Goal: Register for event/course

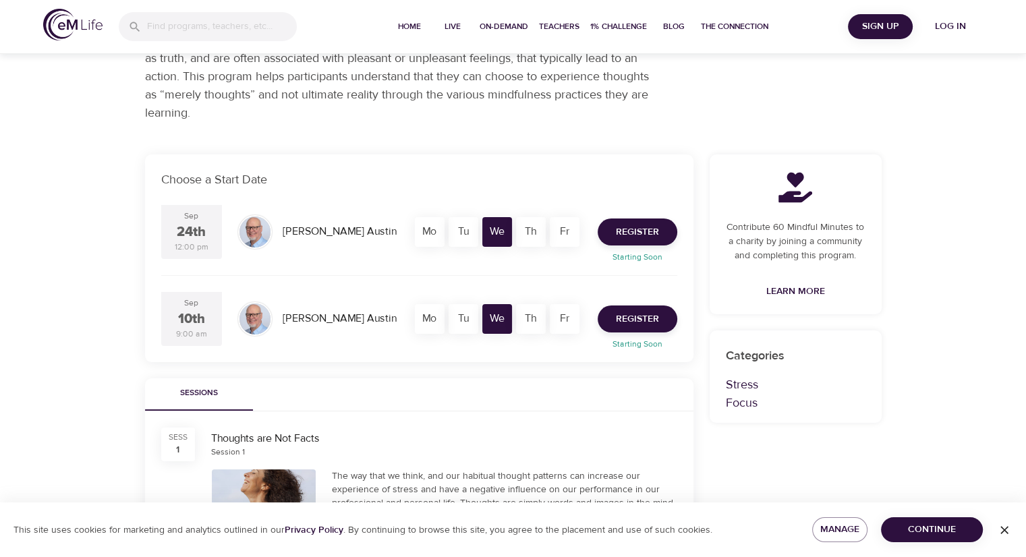
scroll to position [202, 0]
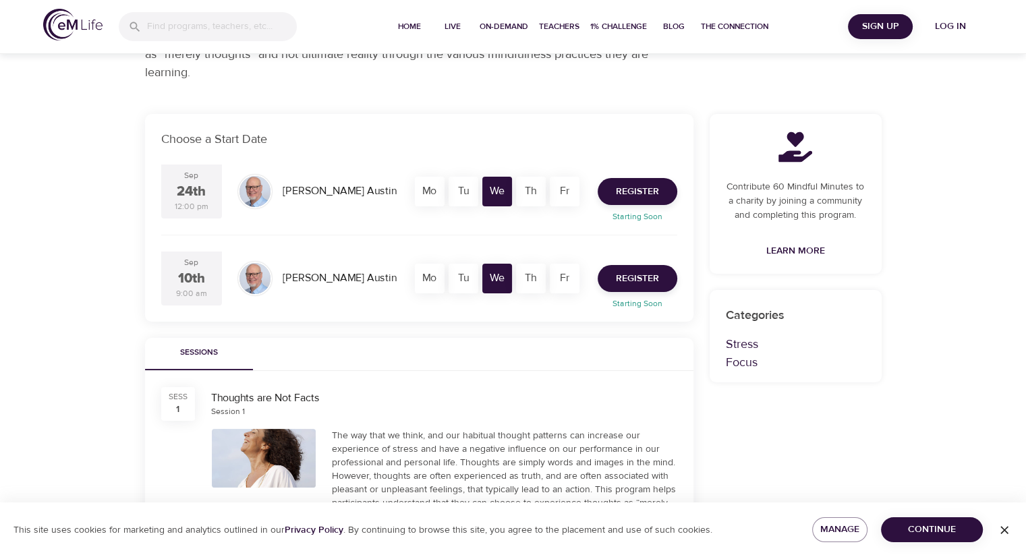
drag, startPoint x: 58, startPoint y: 235, endPoint x: 59, endPoint y: 251, distance: 16.2
click at [59, 251] on div "Live Programs Thoughts are Not Facts Thoughts are Not Facts Live Program 1 Sess…" at bounding box center [513, 371] width 1026 height 1147
click at [636, 283] on span "Register" at bounding box center [637, 278] width 43 height 17
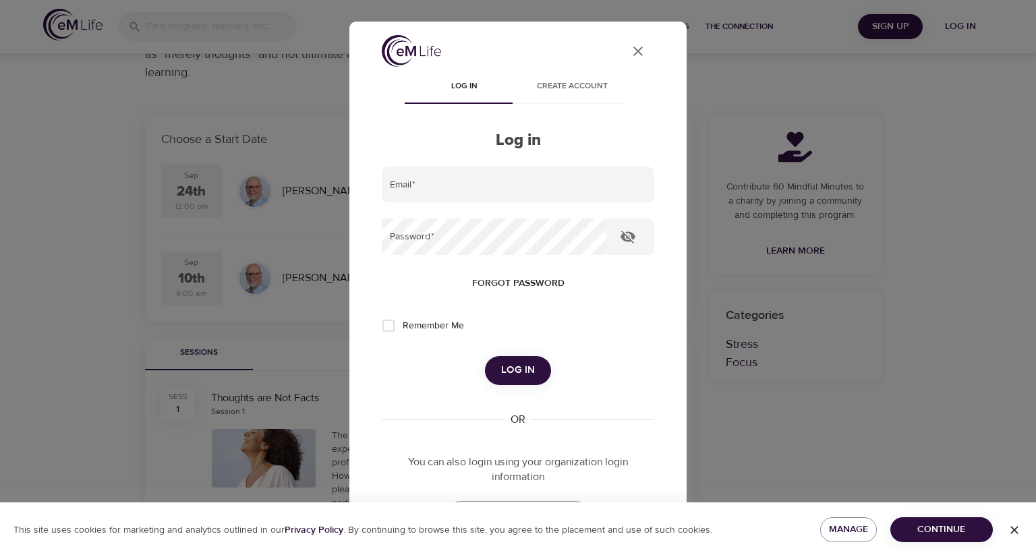
drag, startPoint x: 582, startPoint y: 91, endPoint x: 577, endPoint y: 79, distance: 13.0
click at [577, 79] on button "Create account" at bounding box center [572, 87] width 108 height 32
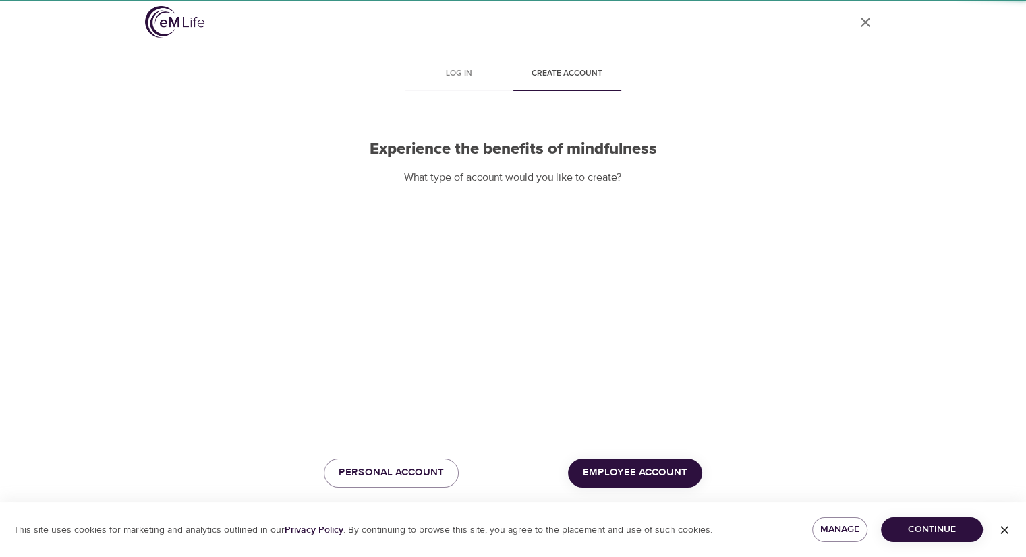
scroll to position [10, 0]
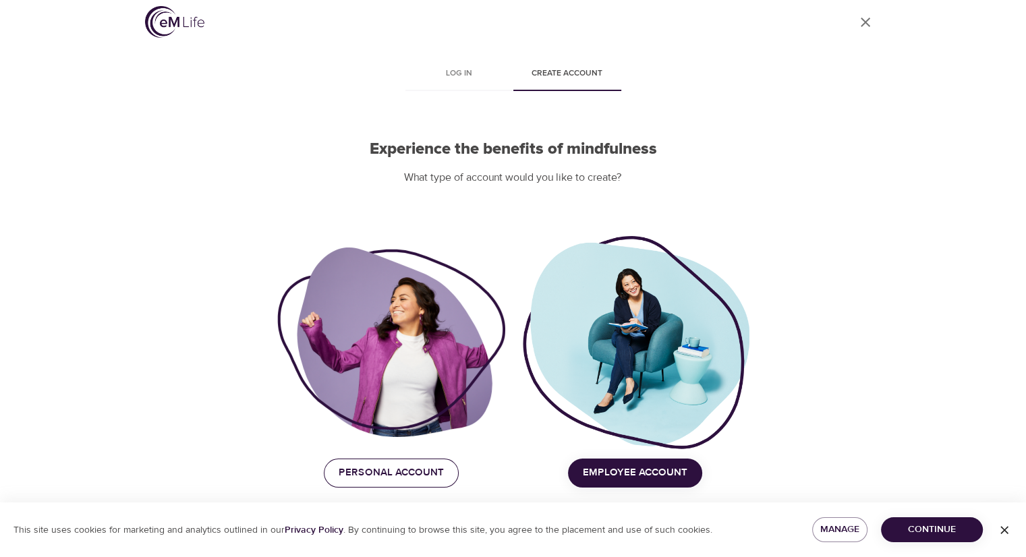
click at [401, 462] on button "Personal Account" at bounding box center [391, 472] width 135 height 28
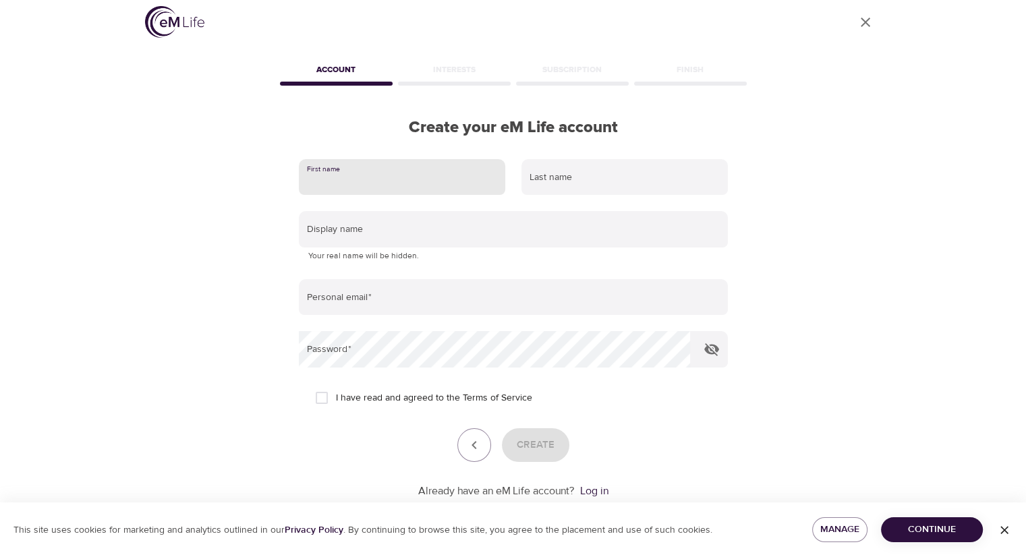
click at [386, 169] on input "text" at bounding box center [402, 177] width 206 height 36
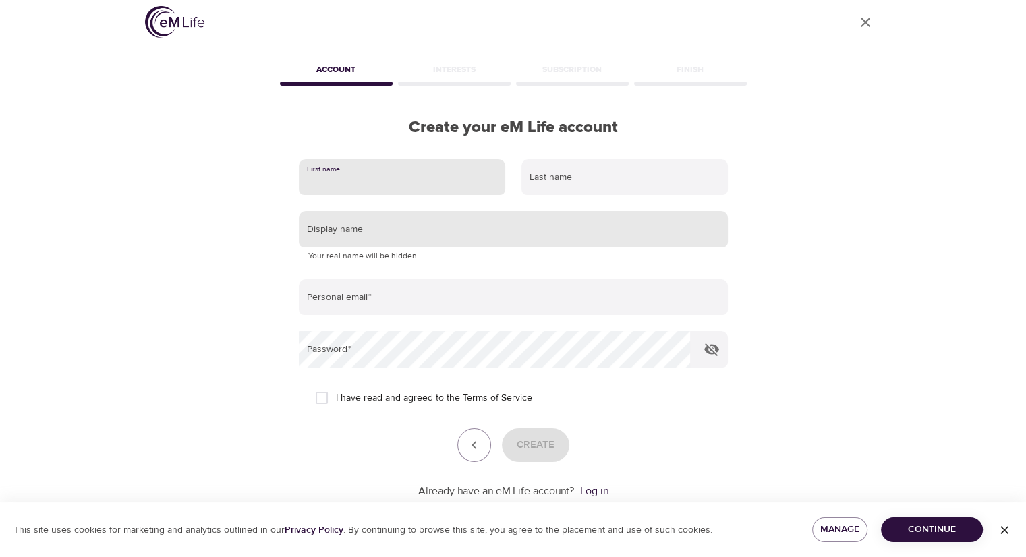
type input "[PERSON_NAME]"
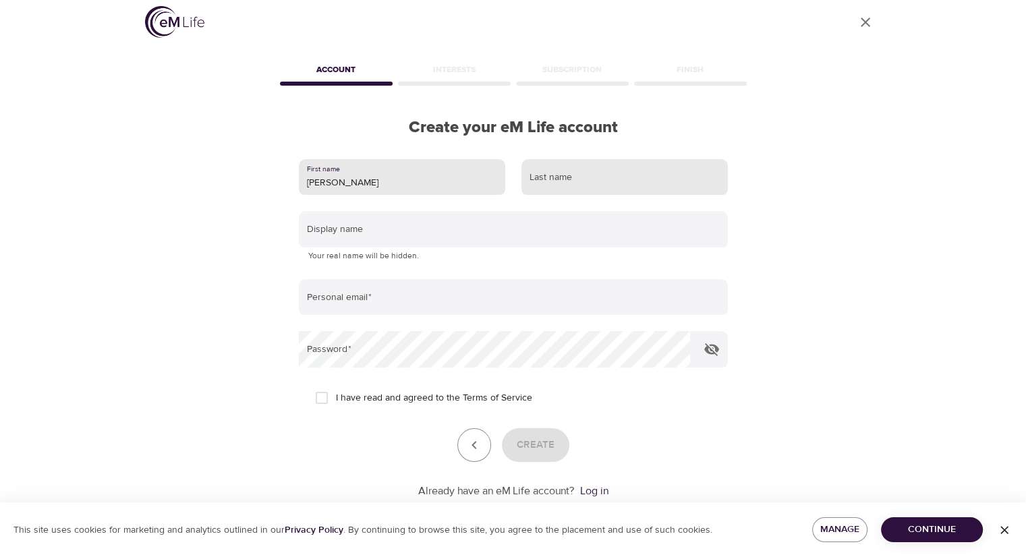
click at [589, 168] on input "text" at bounding box center [624, 177] width 206 height 36
type input "[PERSON_NAME]"
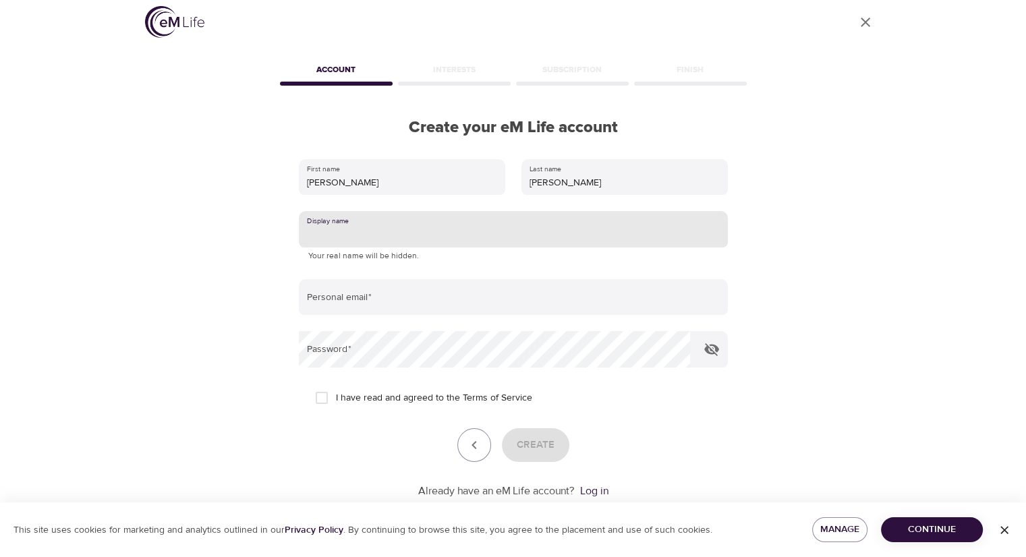
click at [574, 225] on input "text" at bounding box center [513, 229] width 429 height 36
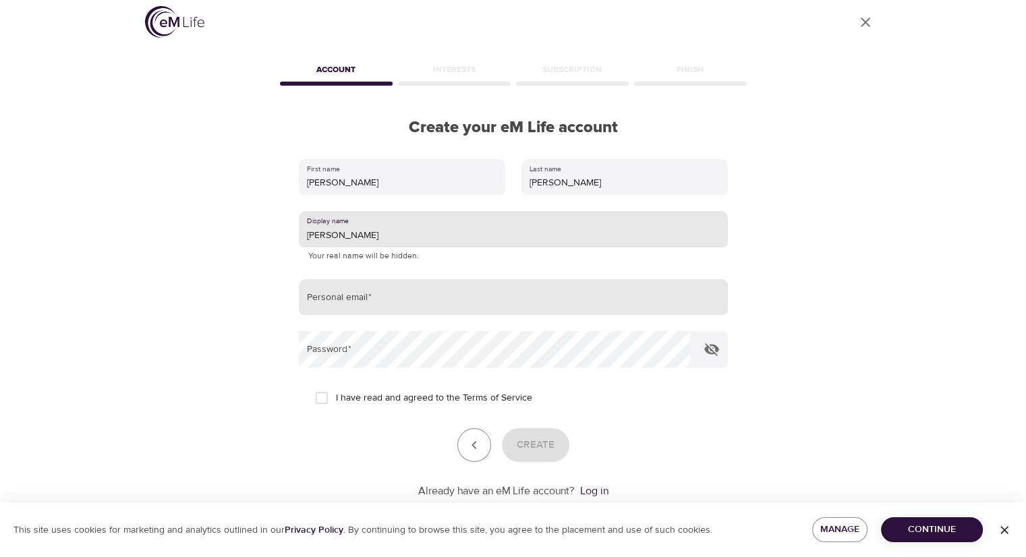
type input "[PERSON_NAME]"
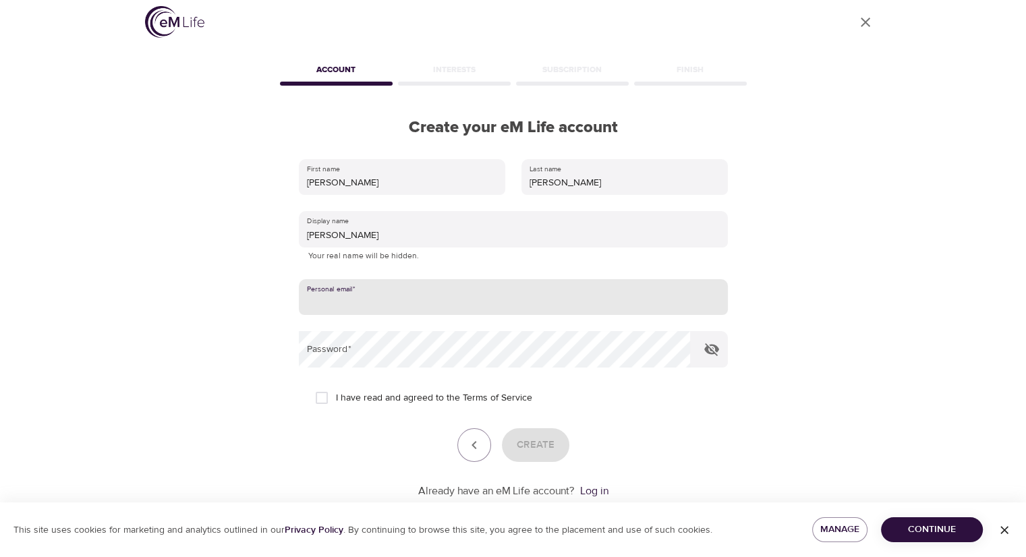
click at [426, 310] on input "email" at bounding box center [513, 297] width 429 height 36
type input "[PERSON_NAME][EMAIL_ADDRESS][PERSON_NAME][DOMAIN_NAME]"
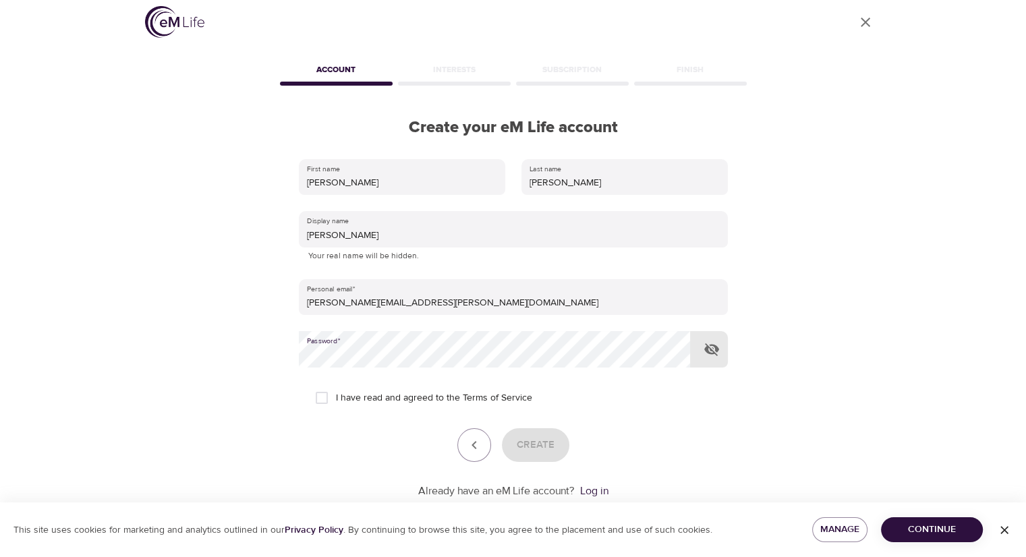
click at [434, 367] on form "First name [PERSON_NAME] Last name [PERSON_NAME] Display name [PERSON_NAME] You…" at bounding box center [513, 325] width 429 height 348
click at [313, 397] on input "I have read and agreed to the Terms of Service" at bounding box center [321, 398] width 28 height 28
checkbox input "true"
click at [526, 442] on span "Create" at bounding box center [535, 445] width 38 height 18
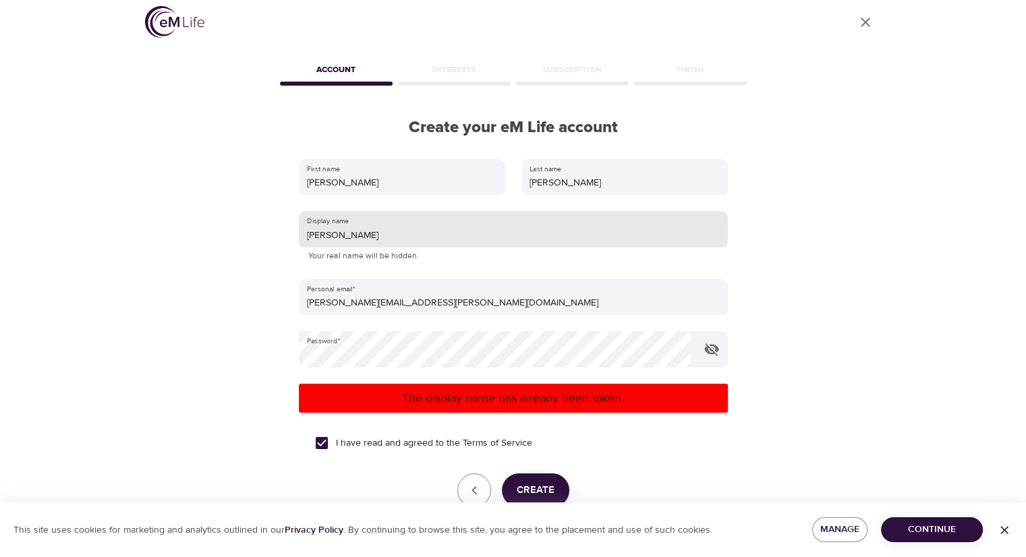
click at [340, 238] on input "[PERSON_NAME]" at bounding box center [513, 229] width 429 height 36
type input "Lance2"
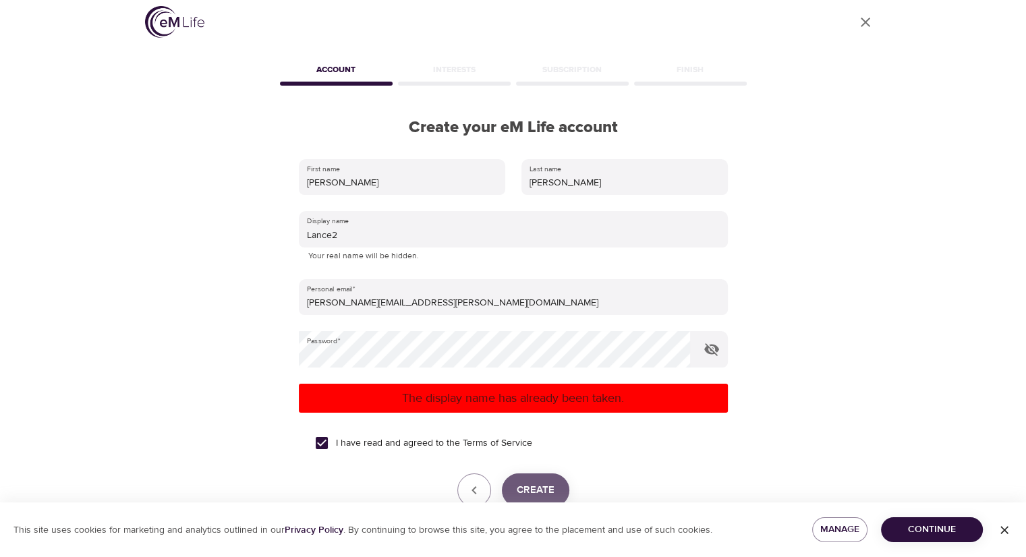
click at [525, 490] on span "Create" at bounding box center [535, 490] width 38 height 18
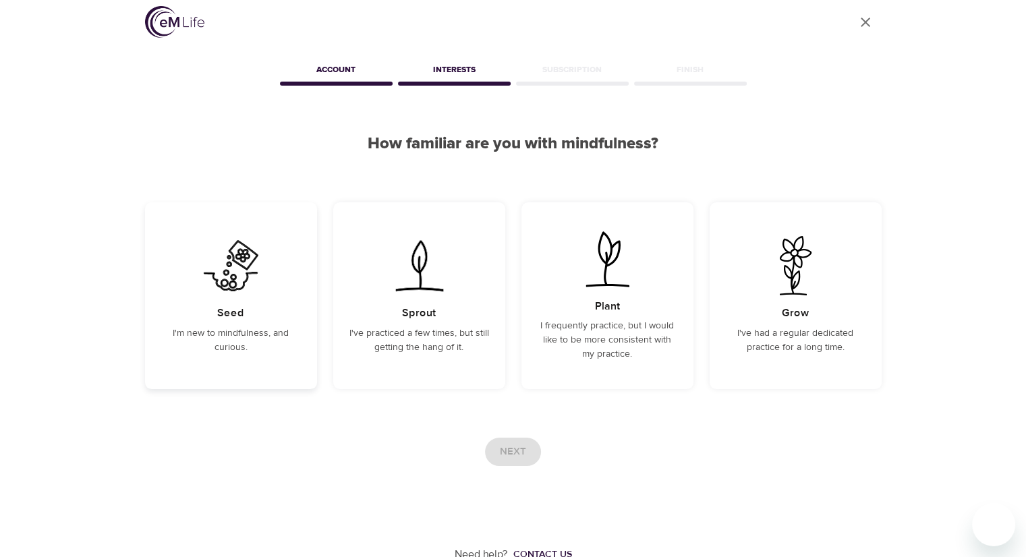
click at [239, 321] on div "Seed I'm new to mindfulness, and curious." at bounding box center [231, 295] width 172 height 187
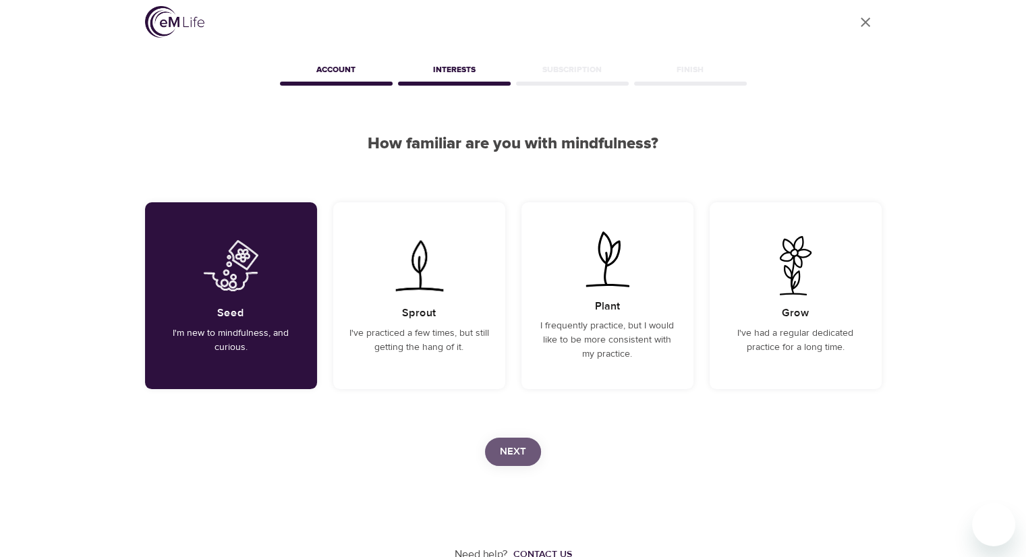
click at [518, 444] on span "Next" at bounding box center [513, 452] width 26 height 18
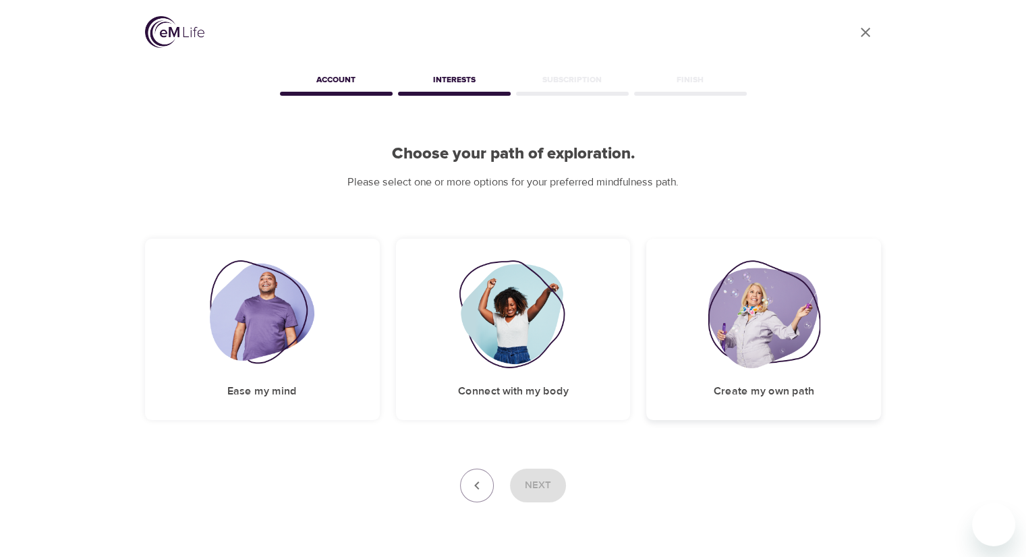
click at [741, 366] on img at bounding box center [763, 314] width 112 height 108
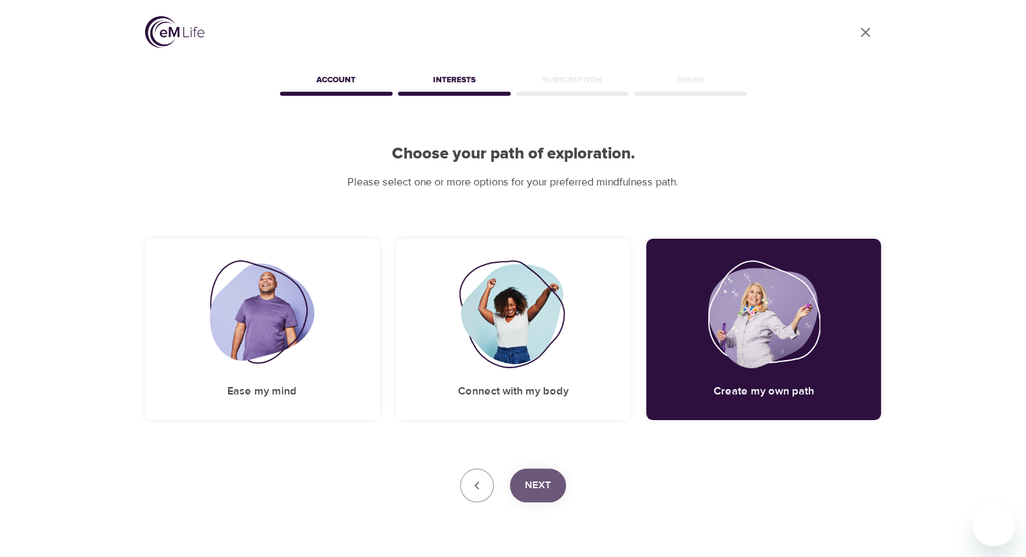
click at [541, 497] on button "Next" at bounding box center [538, 486] width 56 height 34
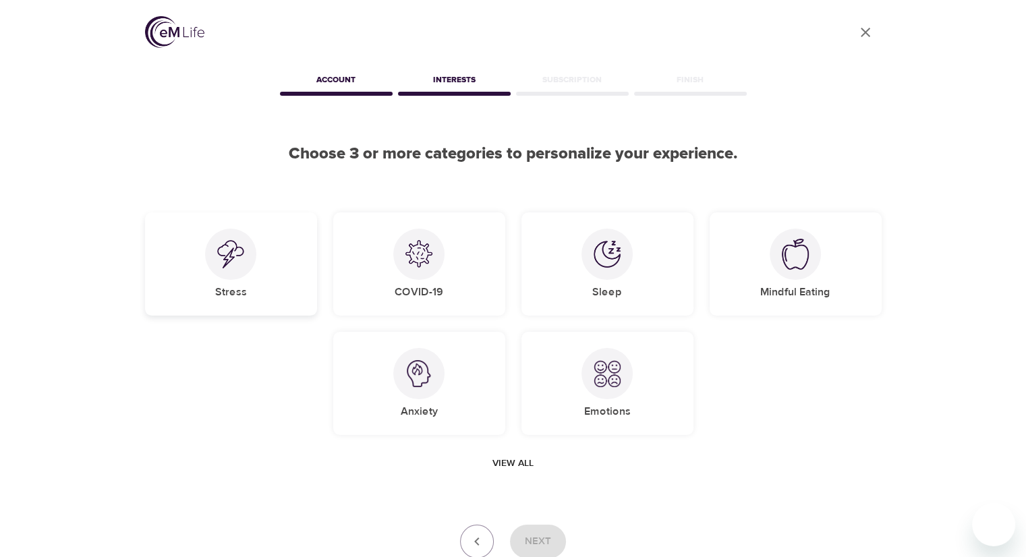
click at [254, 262] on div at bounding box center [230, 254] width 51 height 51
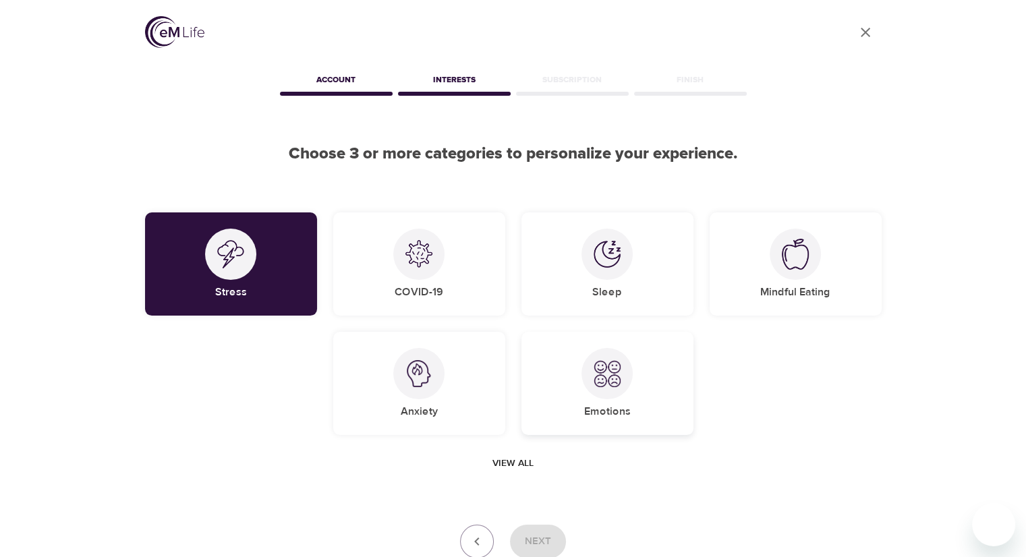
click at [581, 354] on div "Emotions" at bounding box center [607, 383] width 172 height 103
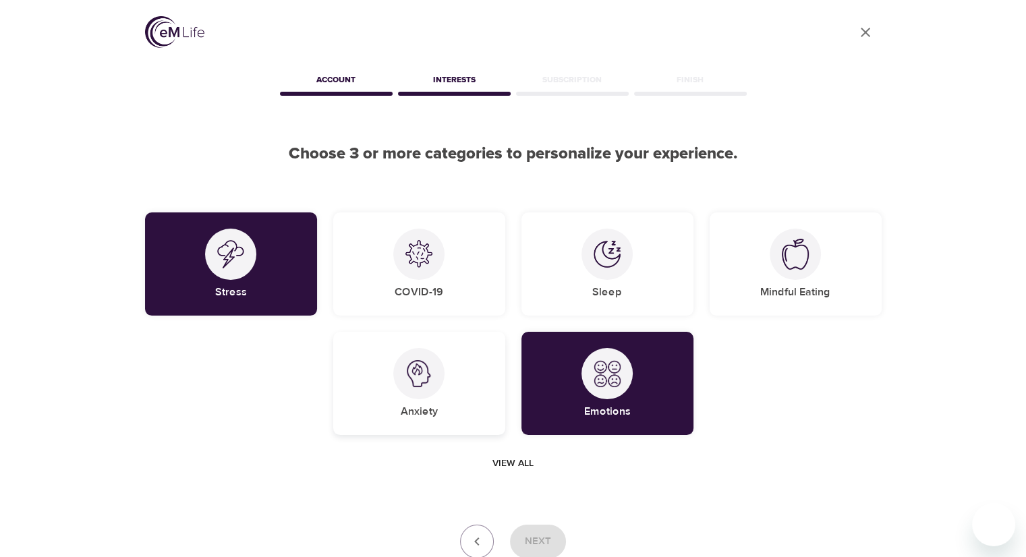
click at [461, 365] on div "Anxiety" at bounding box center [419, 383] width 172 height 103
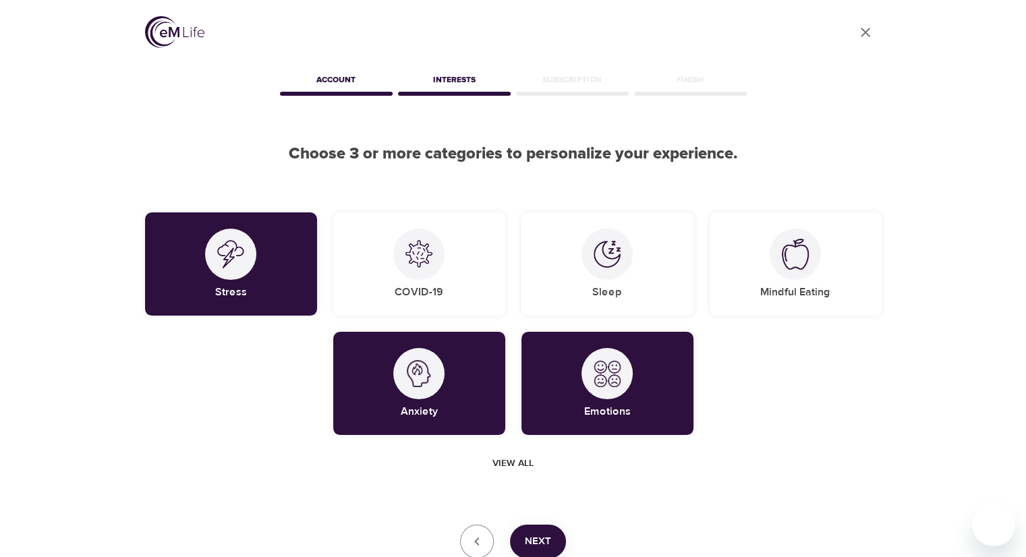
click at [529, 537] on span "Next" at bounding box center [538, 542] width 26 height 18
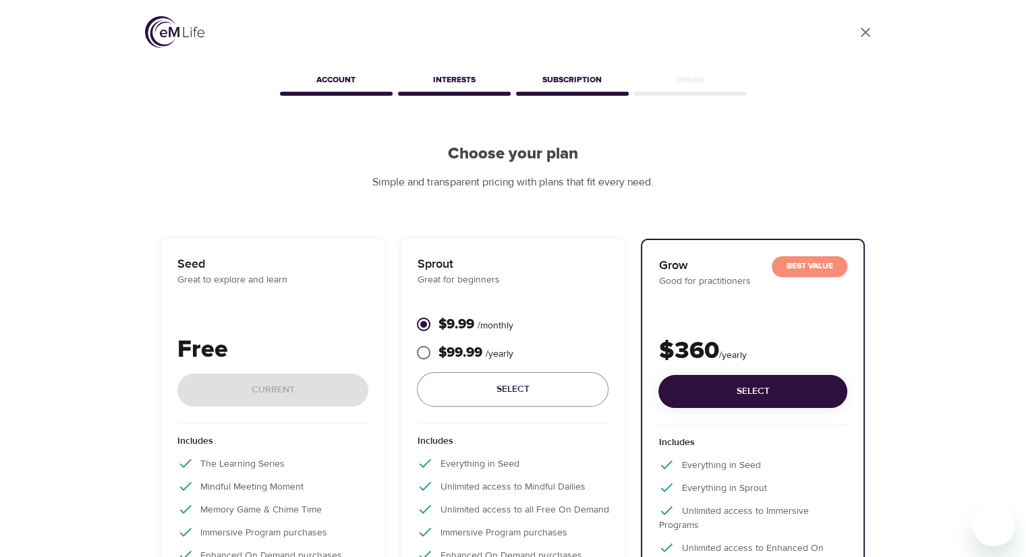
drag, startPoint x: 932, startPoint y: 290, endPoint x: 903, endPoint y: 308, distance: 33.7
click at [903, 308] on div "User Profile Account Interests Subscription Finish Choose your plan Simple and …" at bounding box center [513, 388] width 1026 height 777
click at [248, 208] on div "User Profile Account Interests Subscription Finish Choose your plan Simple and …" at bounding box center [513, 388] width 769 height 777
click at [241, 401] on div "Free Current" at bounding box center [272, 378] width 191 height 92
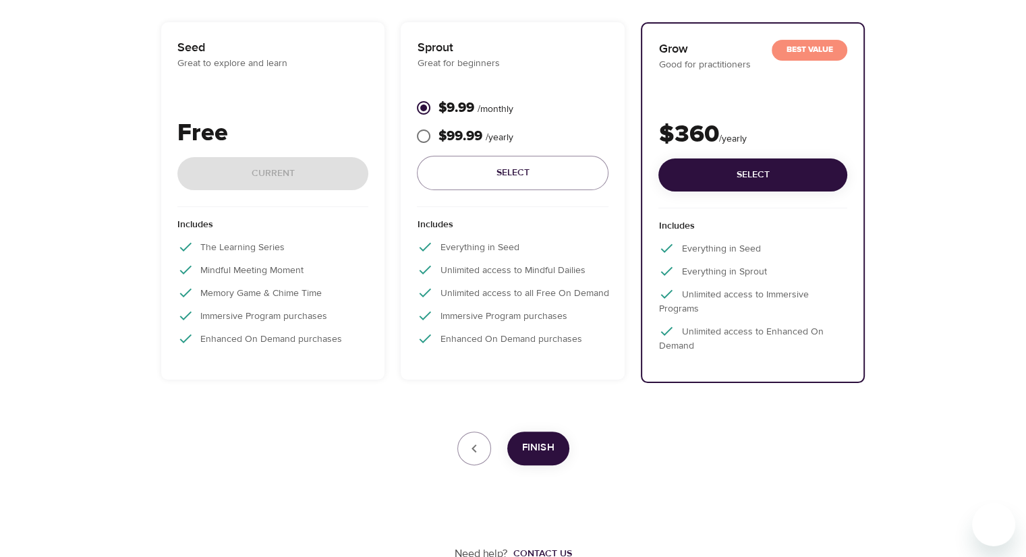
scroll to position [220, 0]
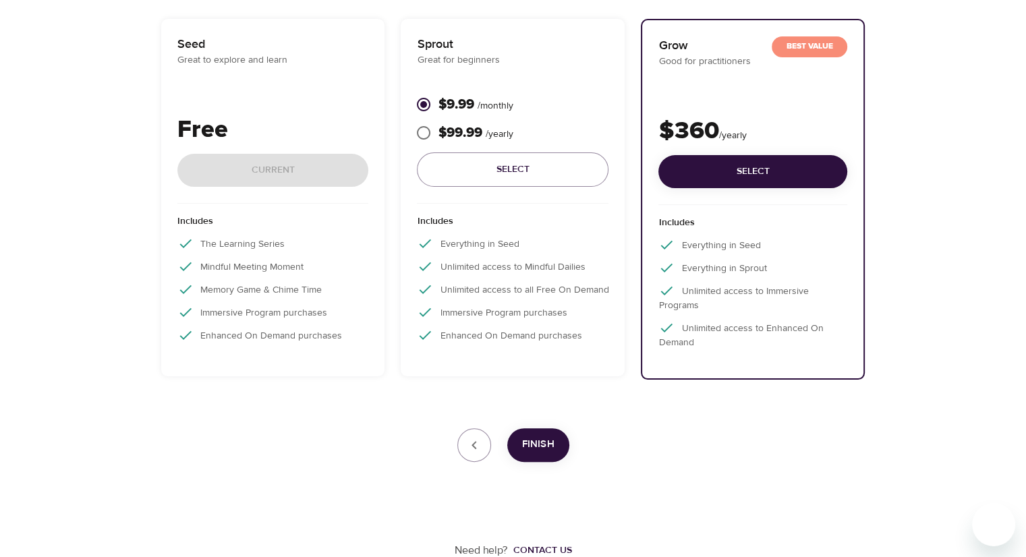
click at [280, 160] on div "Free Current" at bounding box center [272, 158] width 191 height 92
drag, startPoint x: 500, startPoint y: 214, endPoint x: 502, endPoint y: 225, distance: 11.0
click at [502, 224] on p "Includes" at bounding box center [512, 224] width 191 height 21
click at [505, 161] on span "Select" at bounding box center [512, 169] width 170 height 17
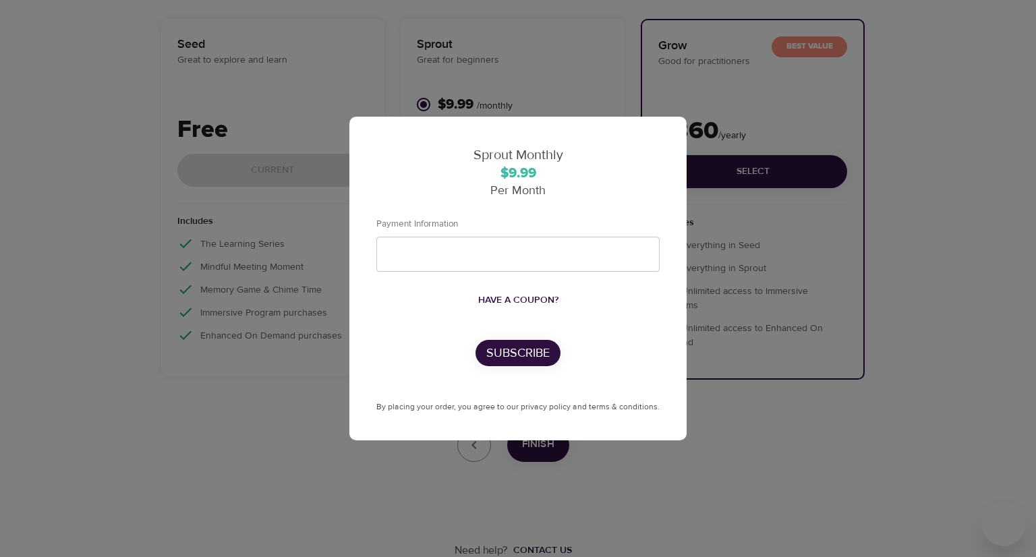
click at [679, 123] on div "Sprout Monthly $9.99 Per Month Payment Information Have a coupon? Subscribe By …" at bounding box center [517, 279] width 337 height 324
click at [623, 65] on div "Sprout Monthly $9.99 Per Month Payment Information Have a coupon? Subscribe By …" at bounding box center [518, 278] width 1036 height 557
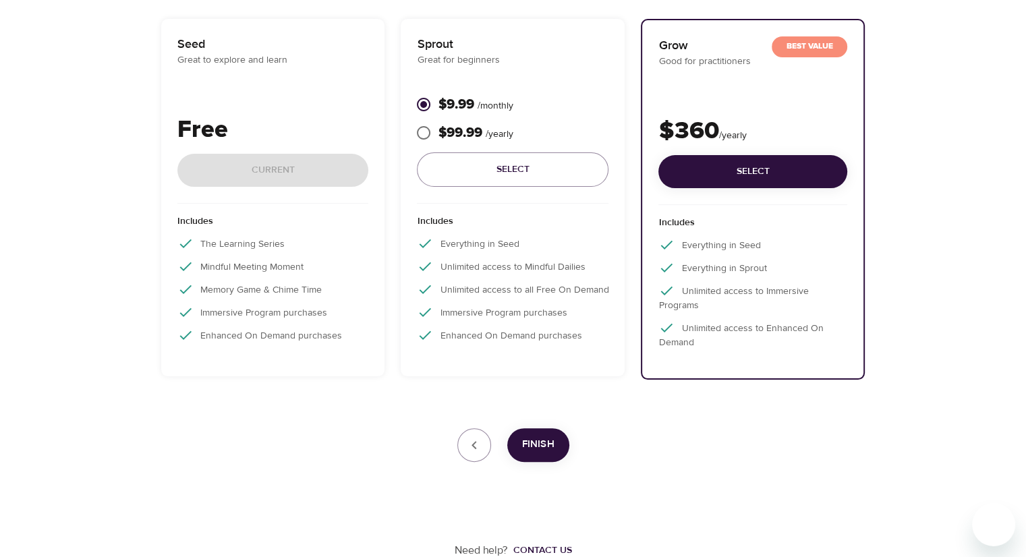
click at [536, 454] on button "Finish" at bounding box center [538, 445] width 62 height 34
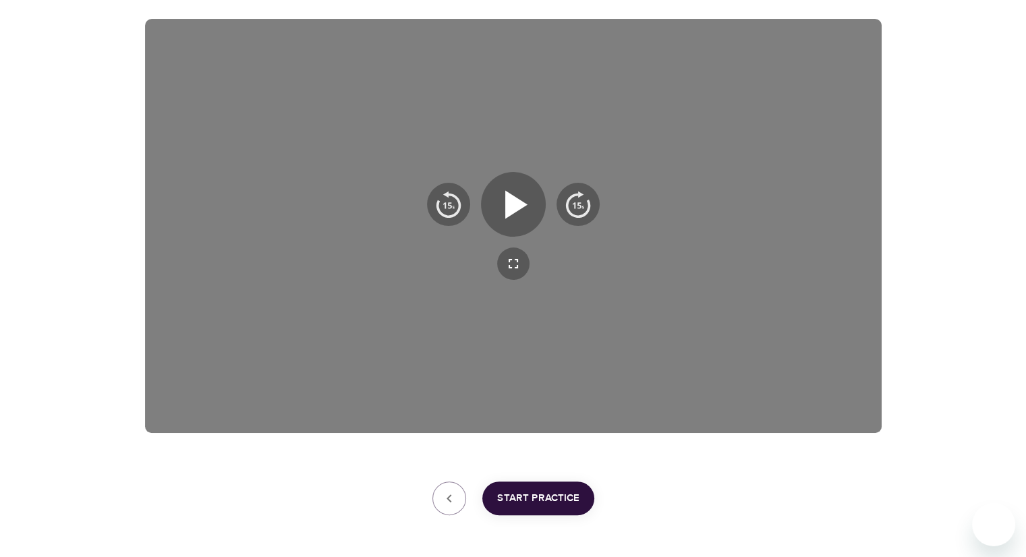
scroll to position [274, 0]
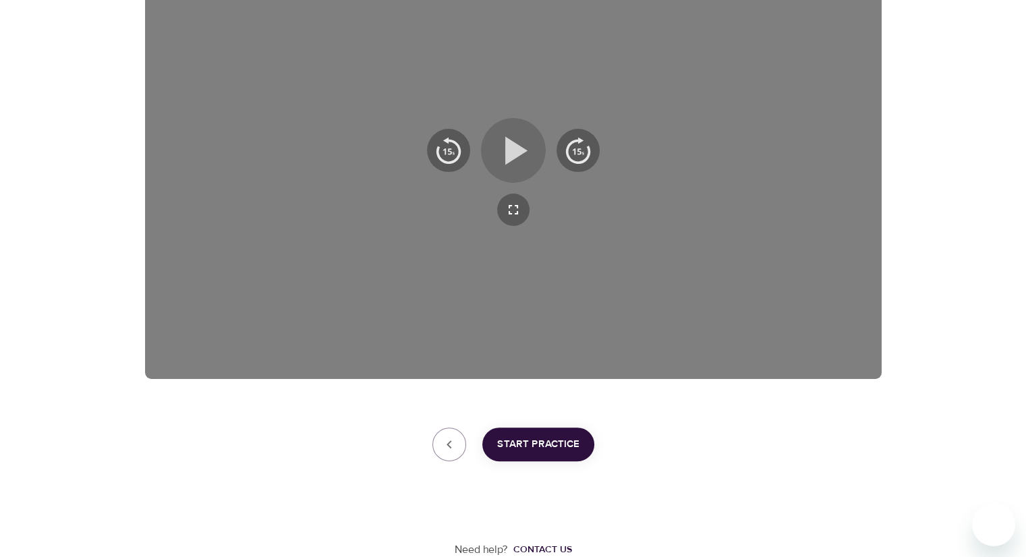
click at [508, 152] on icon "button" at bounding box center [516, 150] width 22 height 28
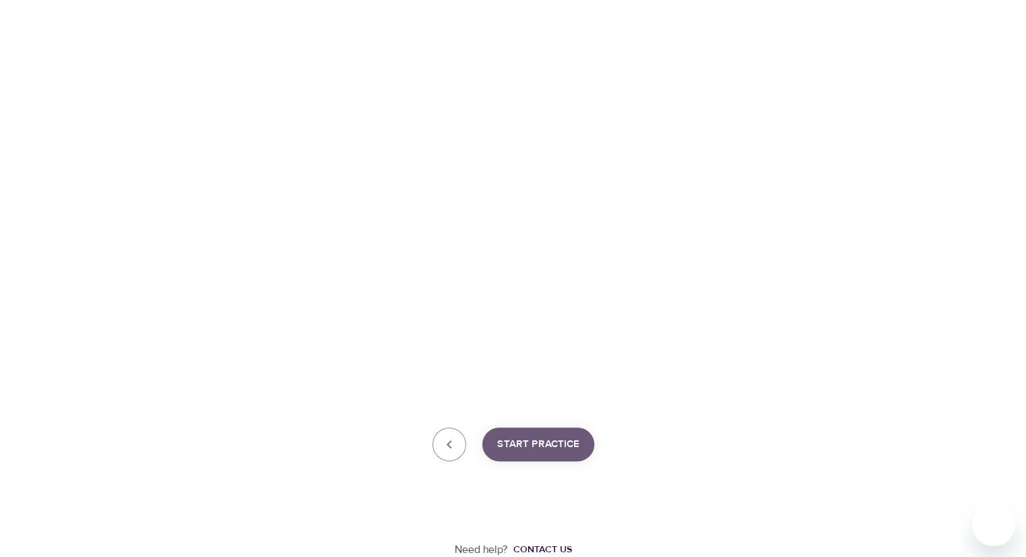
click at [533, 441] on span "Start Practice" at bounding box center [538, 445] width 82 height 18
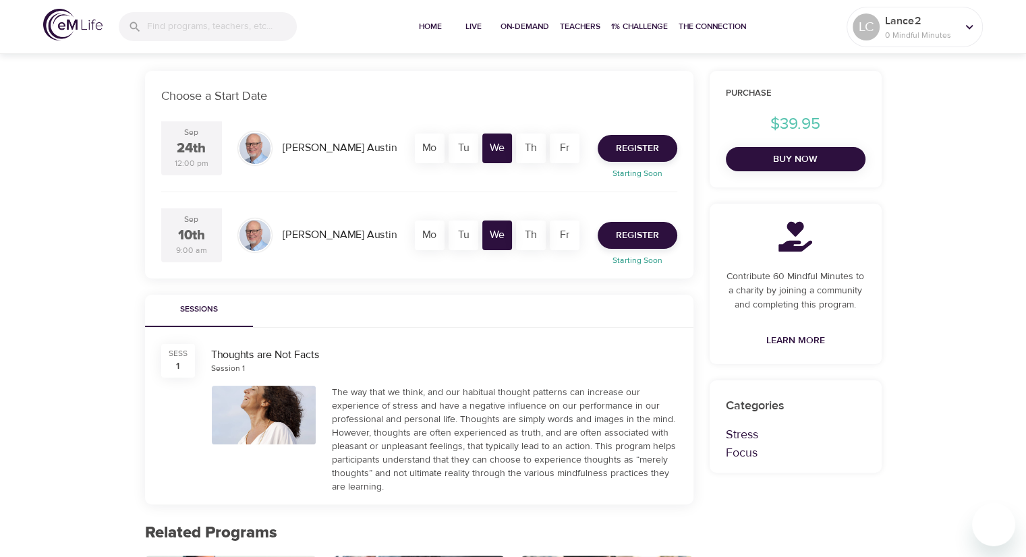
scroll to position [272, 0]
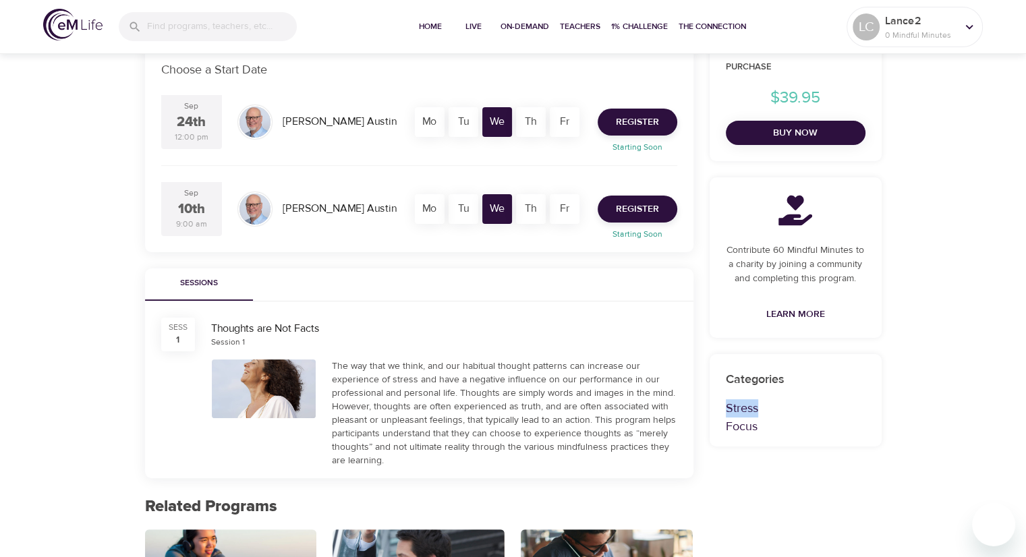
drag, startPoint x: 937, startPoint y: 365, endPoint x: 894, endPoint y: 391, distance: 50.0
click at [895, 390] on div "Live Programs Thoughts are Not Facts Thoughts are Not Facts Live Program 1 Sess…" at bounding box center [513, 301] width 1026 height 1147
click at [895, 391] on div "Choose a Start Date [DATE] 12:00 pm [PERSON_NAME] Mo Tu We Th Fr Register Start…" at bounding box center [513, 447] width 769 height 855
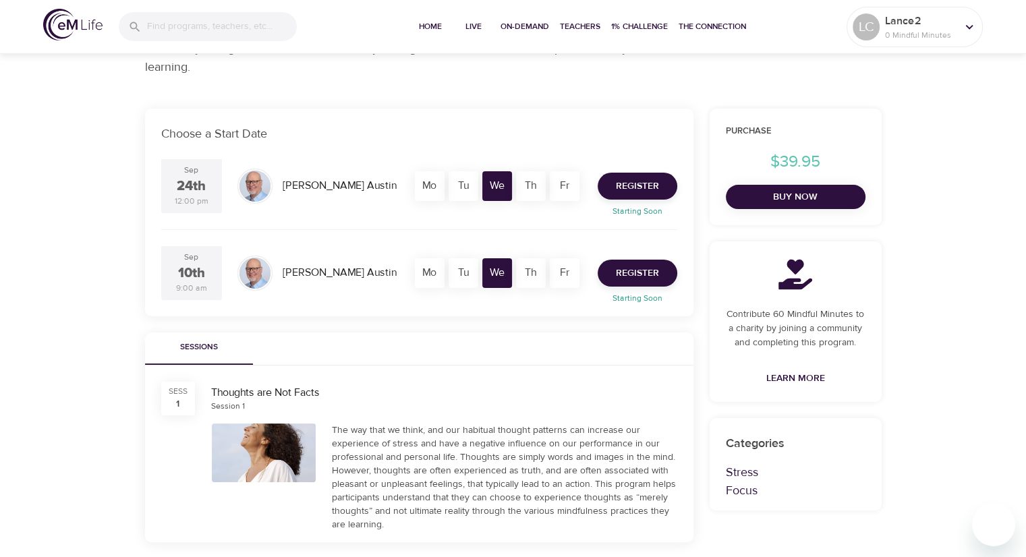
scroll to position [185, 0]
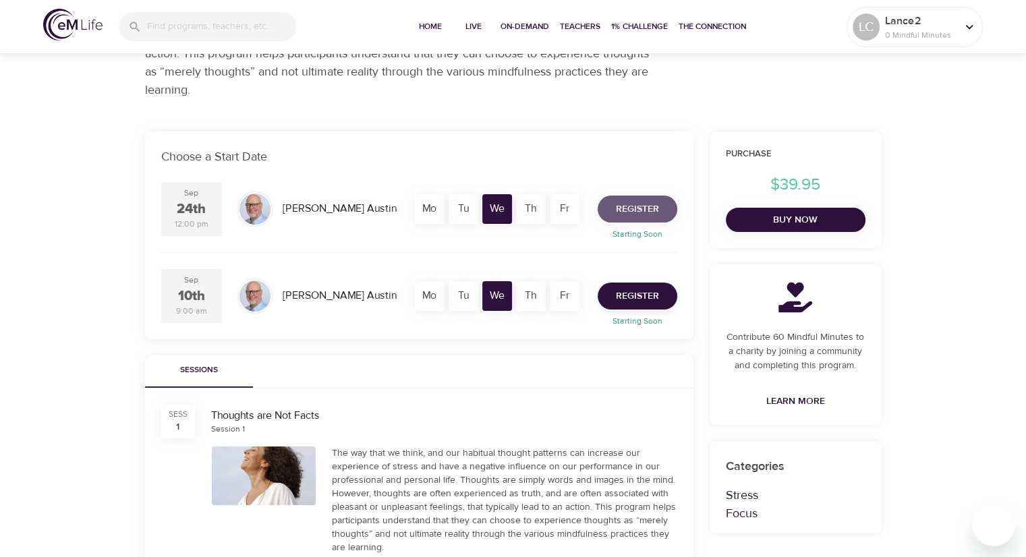
click at [640, 206] on span "Register" at bounding box center [637, 209] width 43 height 17
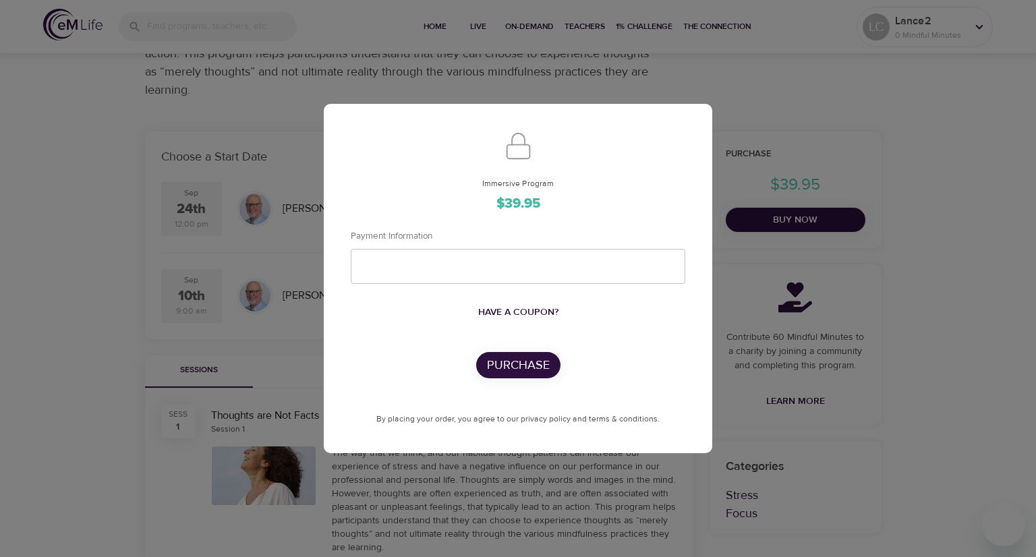
click at [726, 82] on div "Immersive Program $39.95 Payment Information Have a coupon? Purchase By placing…" at bounding box center [518, 278] width 1036 height 557
